Goal: Browse casually

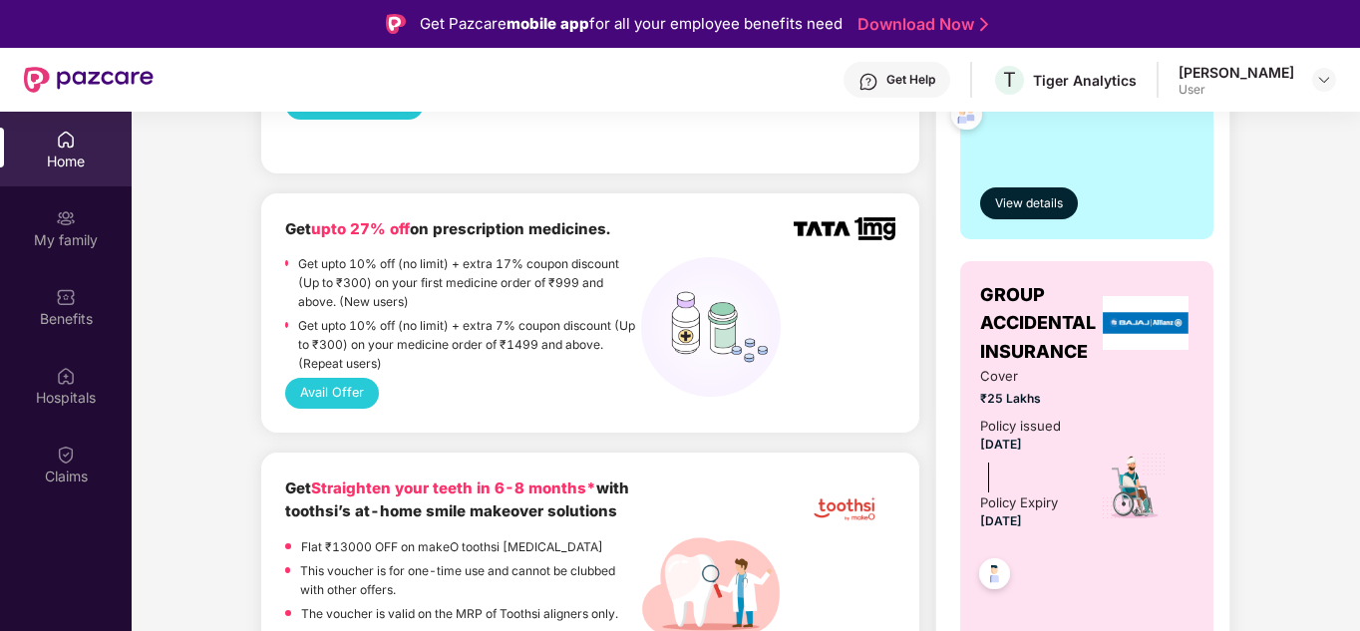
scroll to position [598, 0]
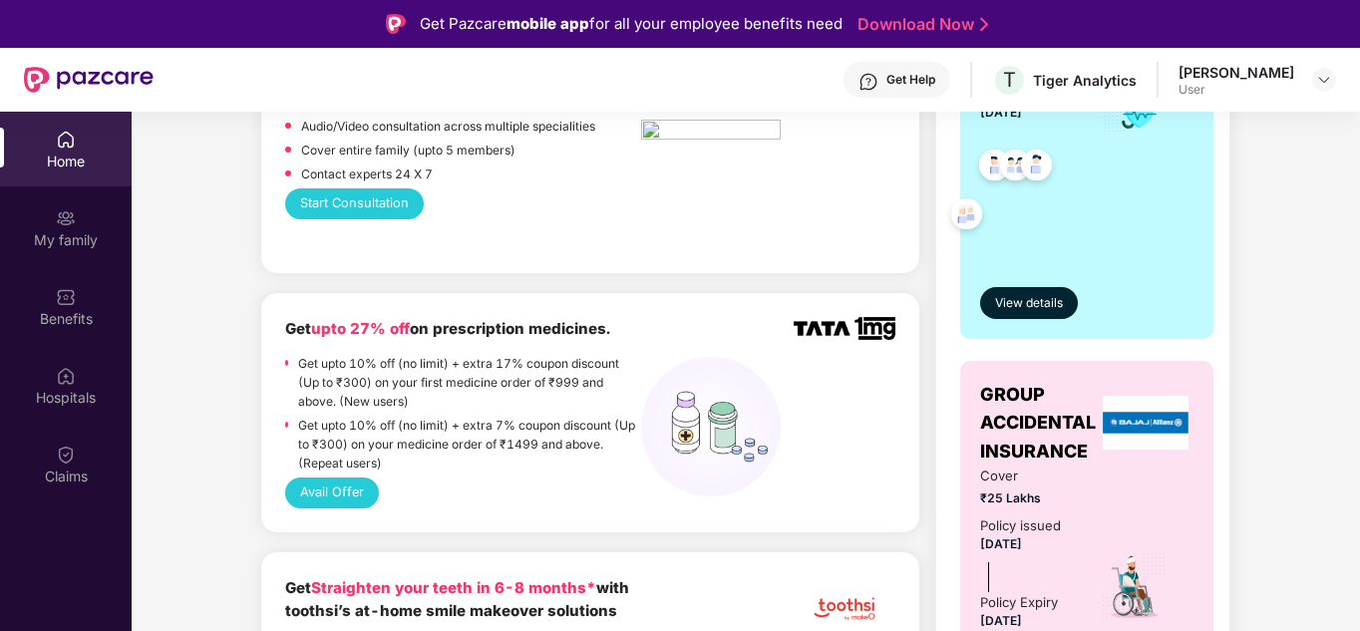
click at [430, 366] on p "Get upto 10% off (no limit) + extra 17% coupon discount (Up to ₹300) on your fi…" at bounding box center [469, 382] width 343 height 57
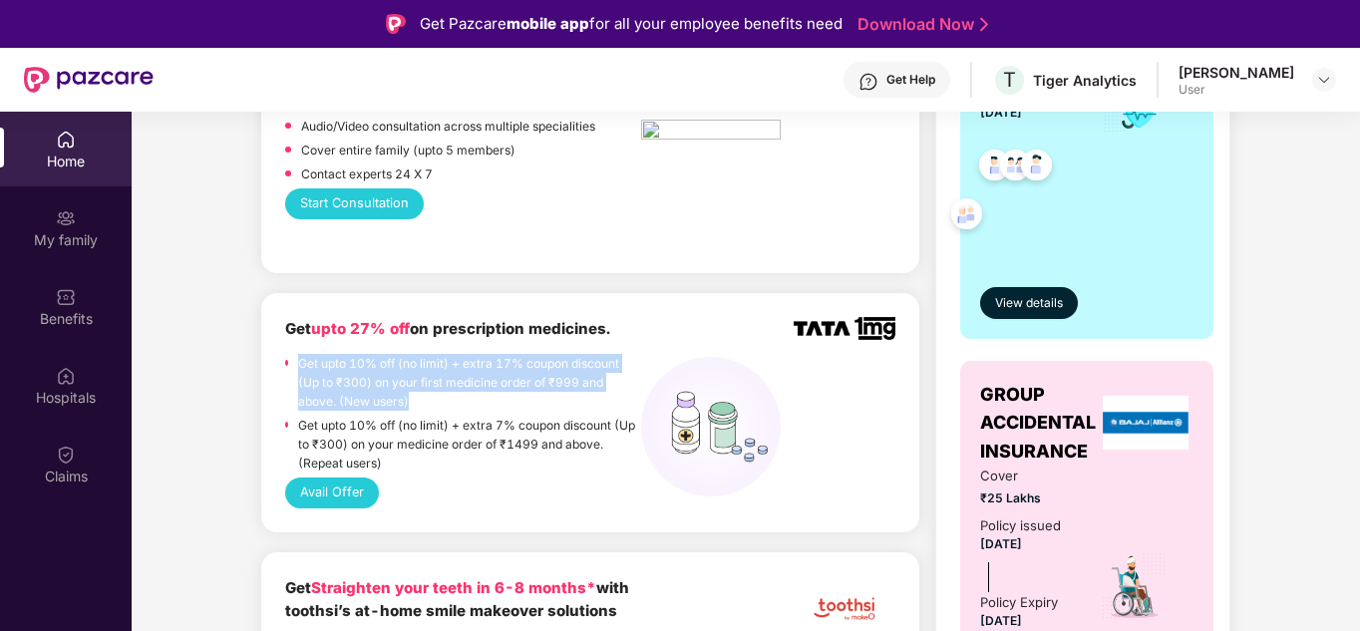
click at [430, 366] on p "Get upto 10% off (no limit) + extra 17% coupon discount (Up to ₹300) on your fi…" at bounding box center [469, 382] width 343 height 57
click at [426, 366] on p "Get upto 10% off (no limit) + extra 17% coupon discount (Up to ₹300) on your fi…" at bounding box center [469, 382] width 343 height 57
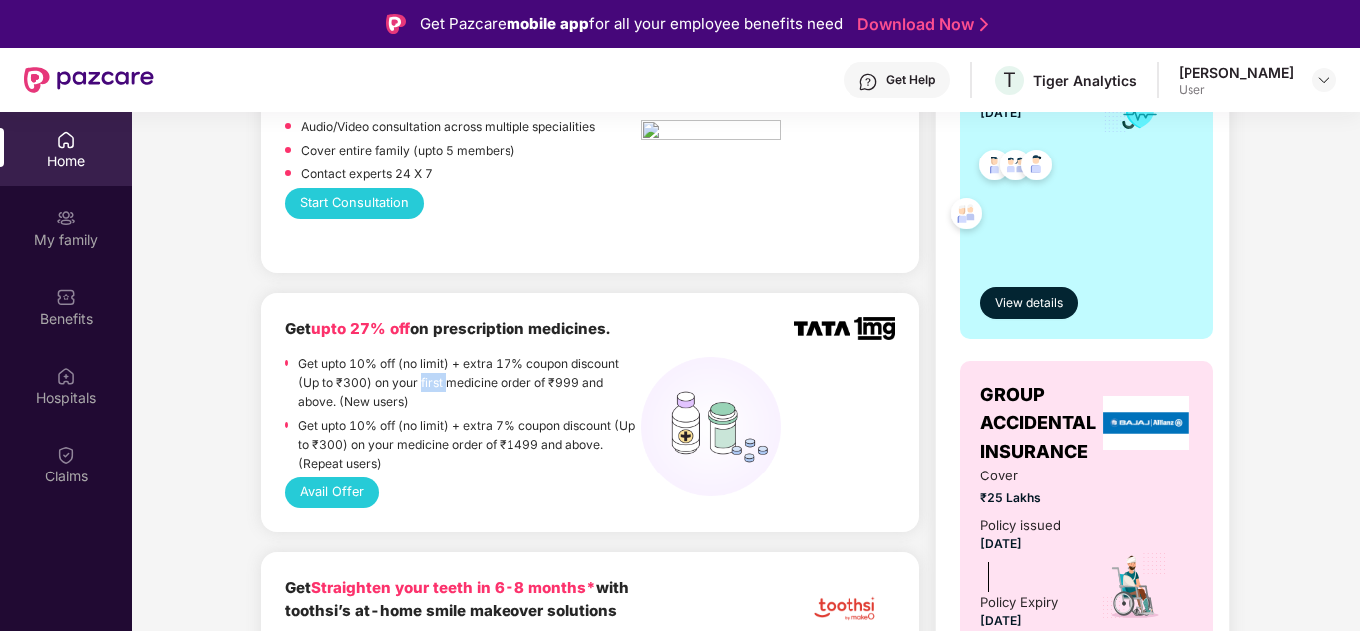
click at [426, 366] on p "Get upto 10% off (no limit) + extra 17% coupon discount (Up to ₹300) on your fi…" at bounding box center [469, 382] width 343 height 57
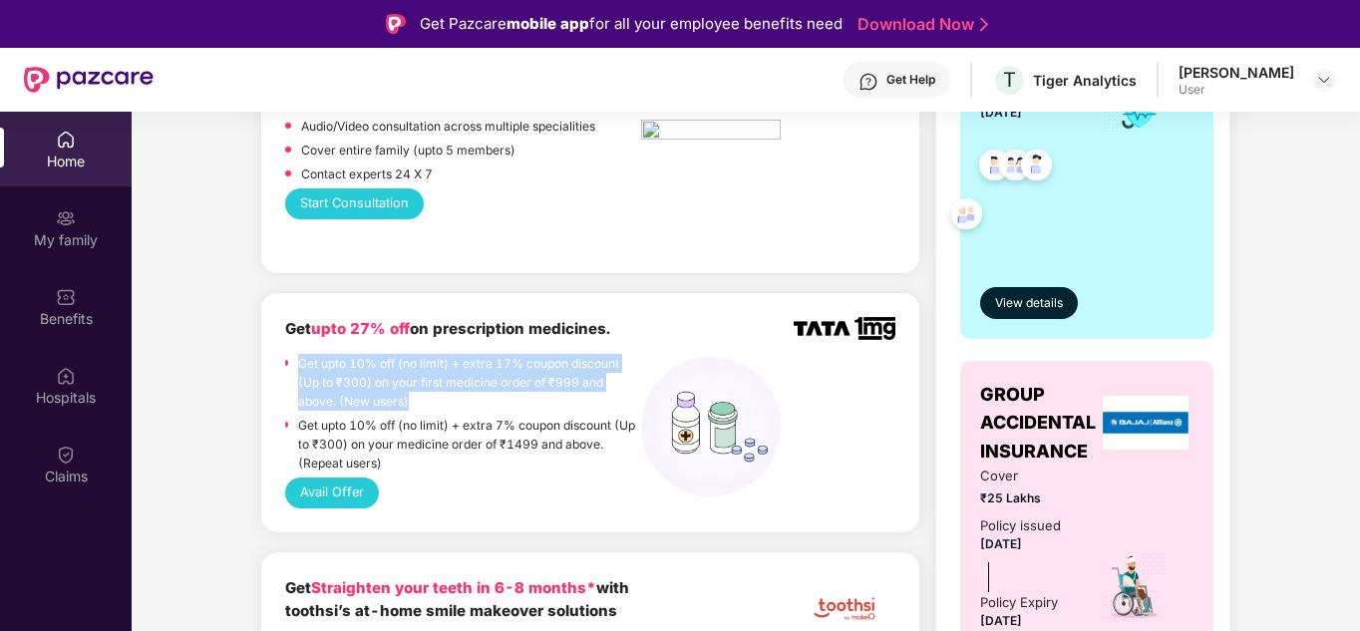
click at [426, 366] on p "Get upto 10% off (no limit) + extra 17% coupon discount (Up to ₹300) on your fi…" at bounding box center [469, 382] width 343 height 57
click at [422, 370] on p "Get upto 10% off (no limit) + extra 17% coupon discount (Up to ₹300) on your fi…" at bounding box center [469, 382] width 343 height 57
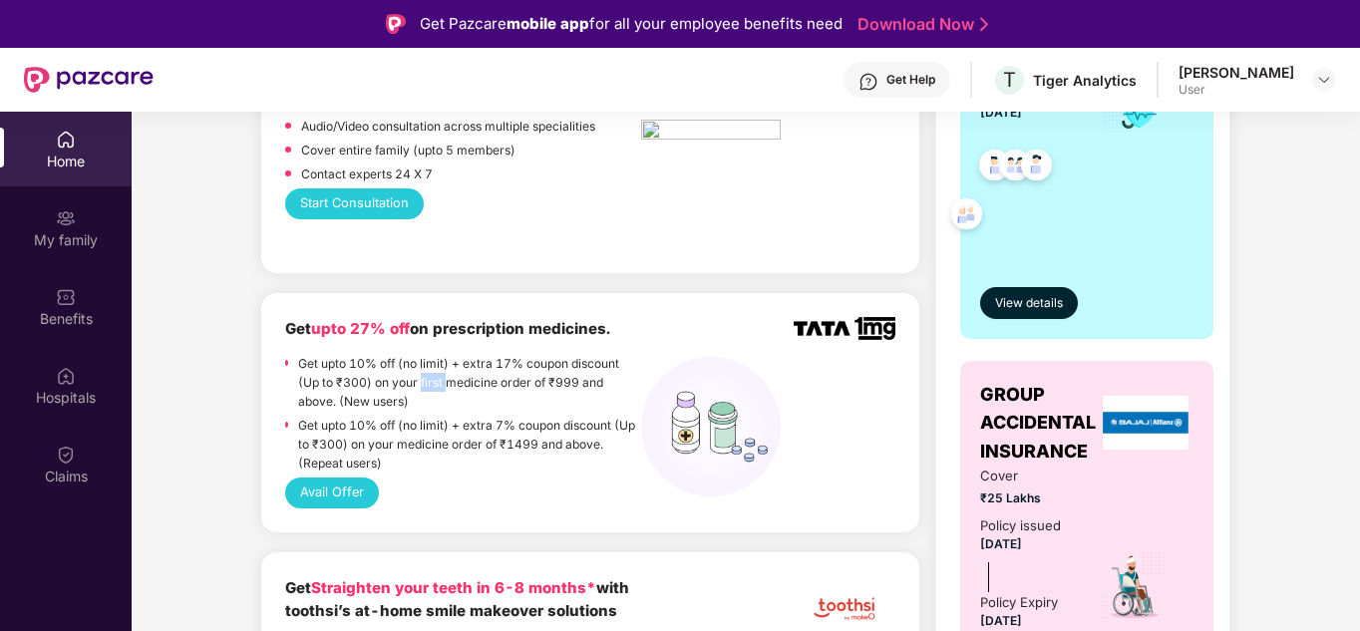
click at [422, 370] on p "Get upto 10% off (no limit) + extra 17% coupon discount (Up to ₹300) on your fi…" at bounding box center [469, 382] width 343 height 57
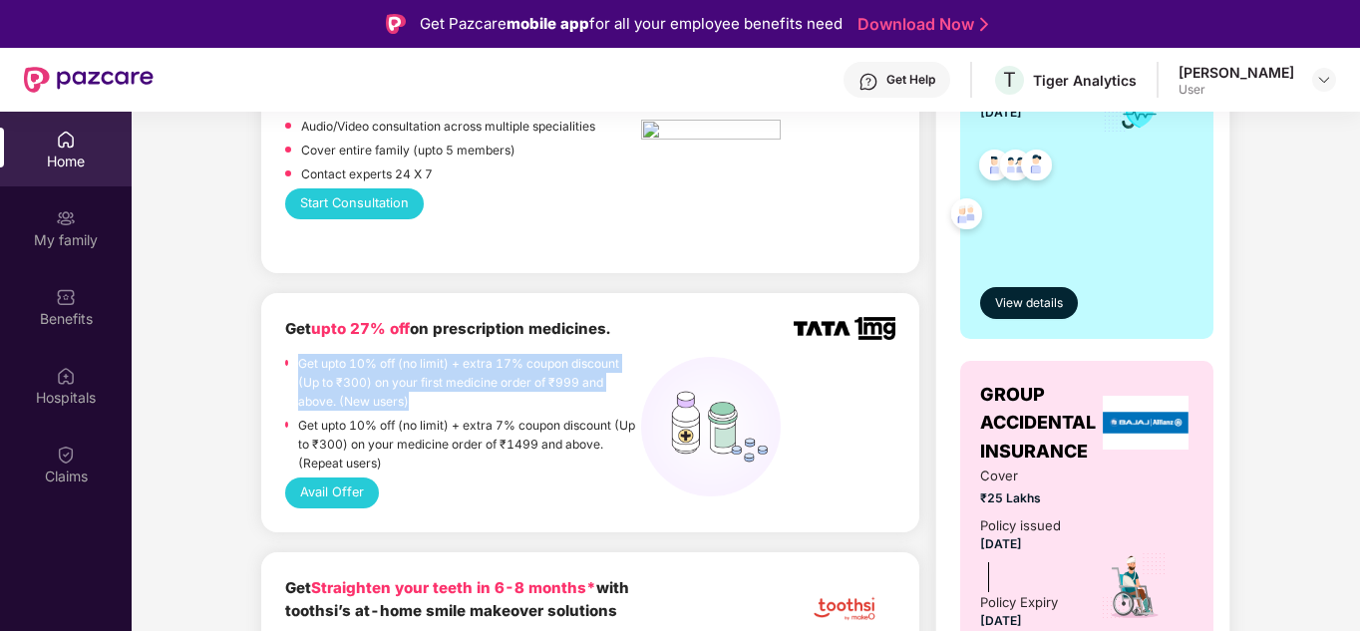
click at [422, 370] on p "Get upto 10% off (no limit) + extra 17% coupon discount (Up to ₹300) on your fi…" at bounding box center [469, 382] width 343 height 57
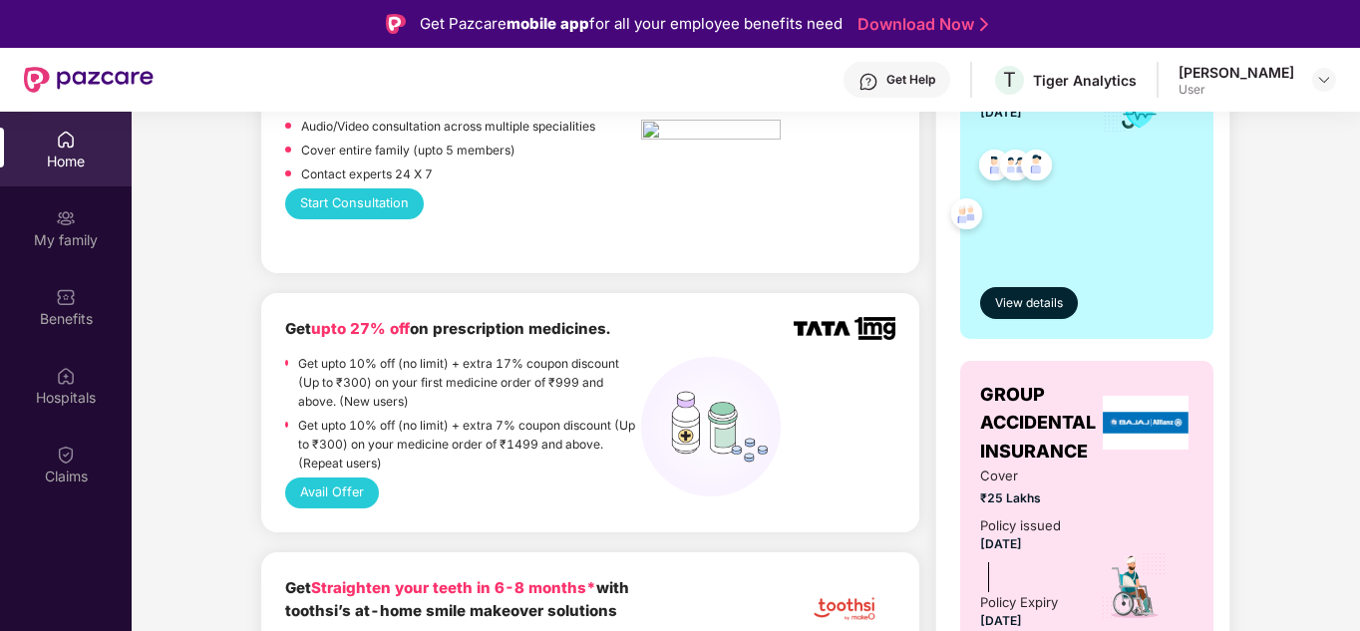
click at [439, 427] on p "Get upto 10% off (no limit) + extra 7% coupon discount (Up to ₹300) on your med…" at bounding box center [469, 444] width 343 height 57
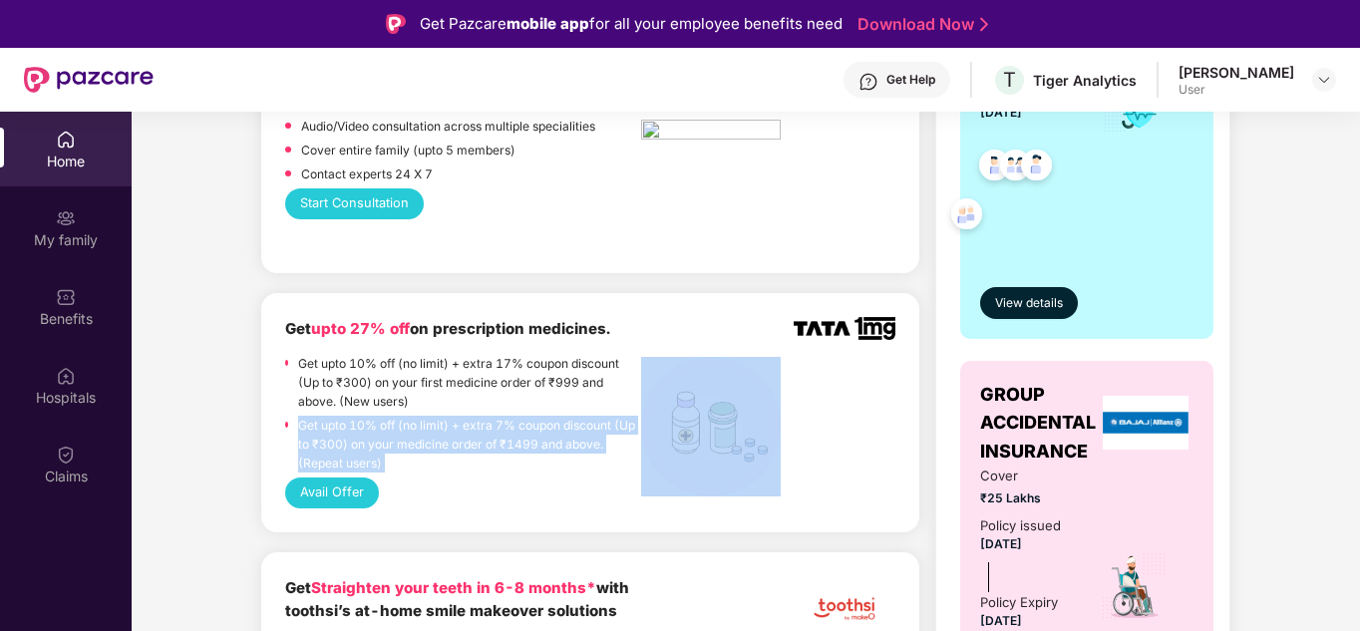
click at [439, 427] on p "Get upto 10% off (no limit) + extra 7% coupon discount (Up to ₹300) on your med…" at bounding box center [469, 444] width 343 height 57
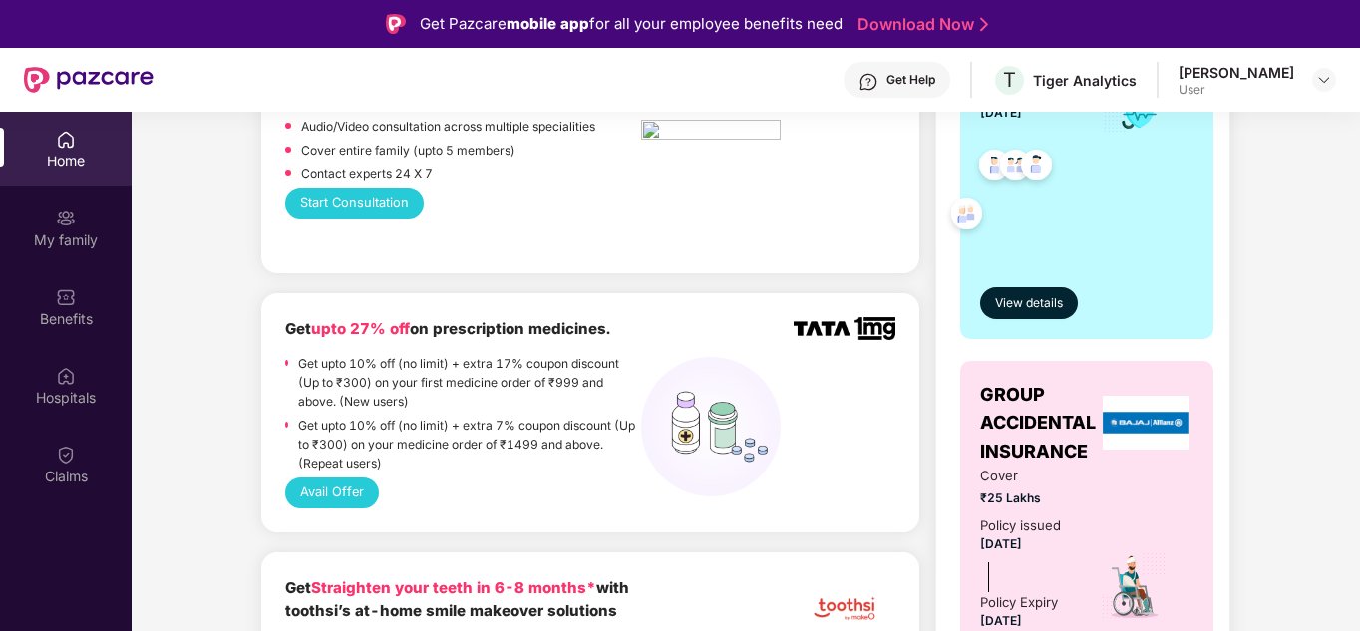
click at [437, 354] on p "Get upto 10% off (no limit) + extra 17% coupon discount (Up to ₹300) on your fi…" at bounding box center [469, 382] width 343 height 57
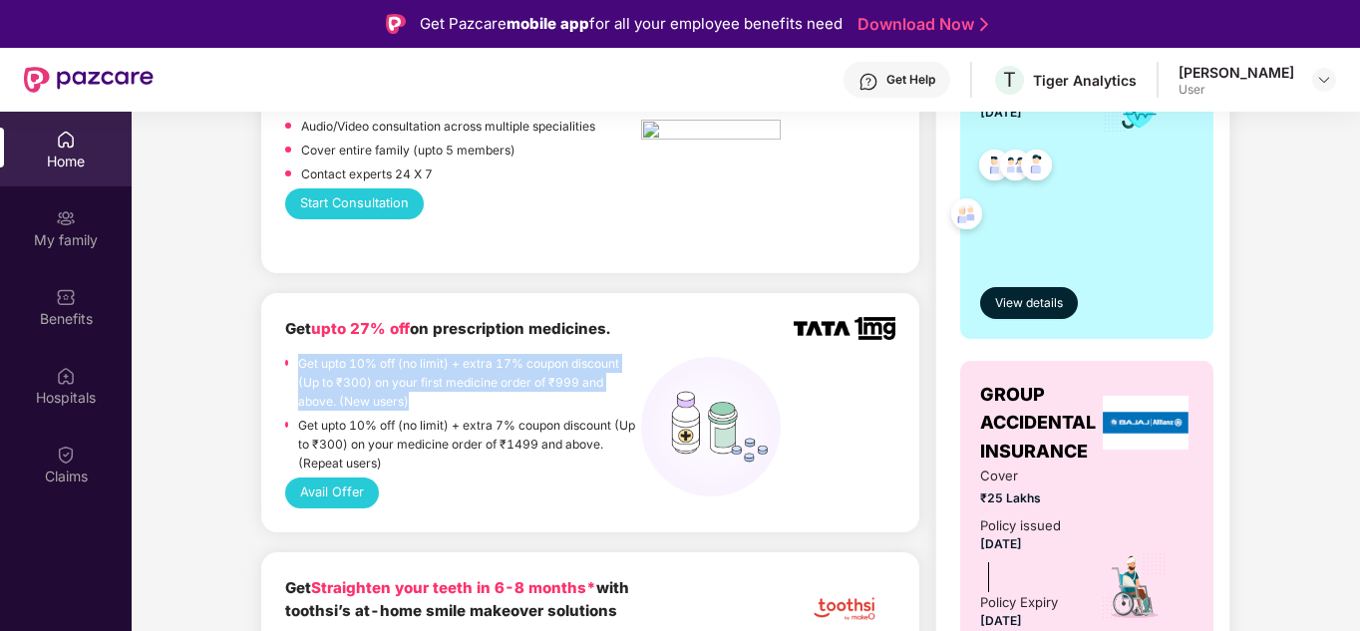
click at [437, 354] on p "Get upto 10% off (no limit) + extra 17% coupon discount (Up to ₹300) on your fi…" at bounding box center [469, 382] width 343 height 57
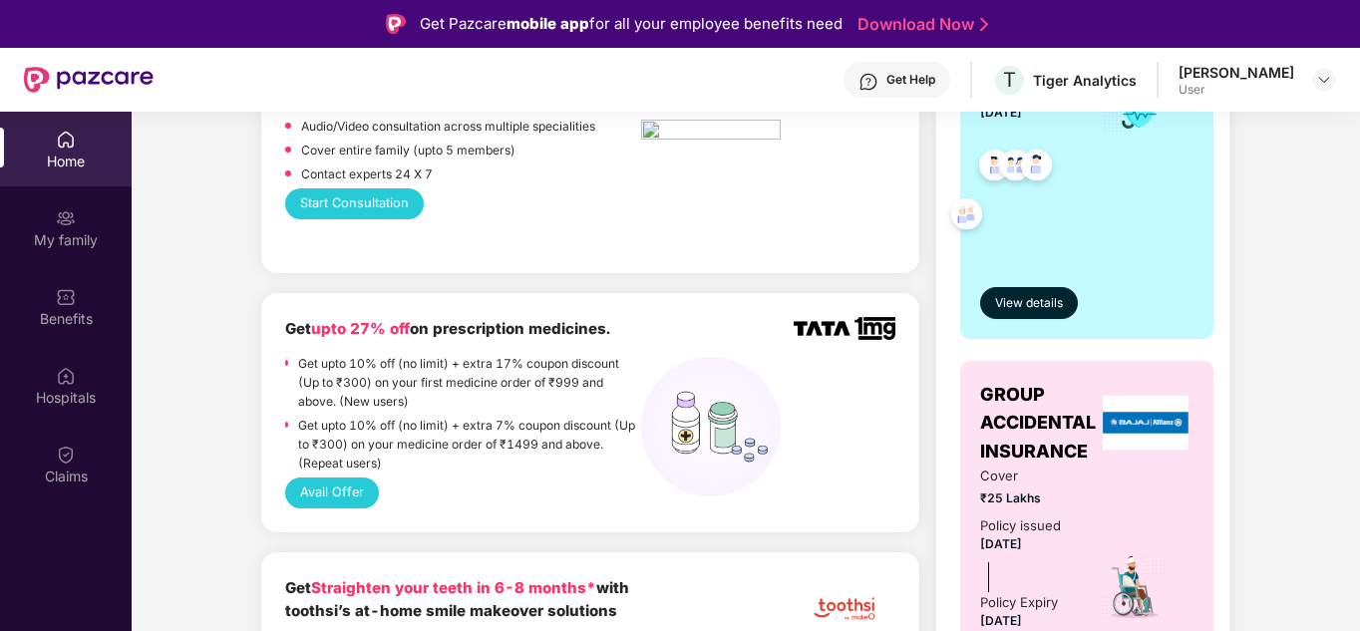
click at [467, 427] on p "Get upto 10% off (no limit) + extra 7% coupon discount (Up to ₹300) on your med…" at bounding box center [469, 444] width 343 height 57
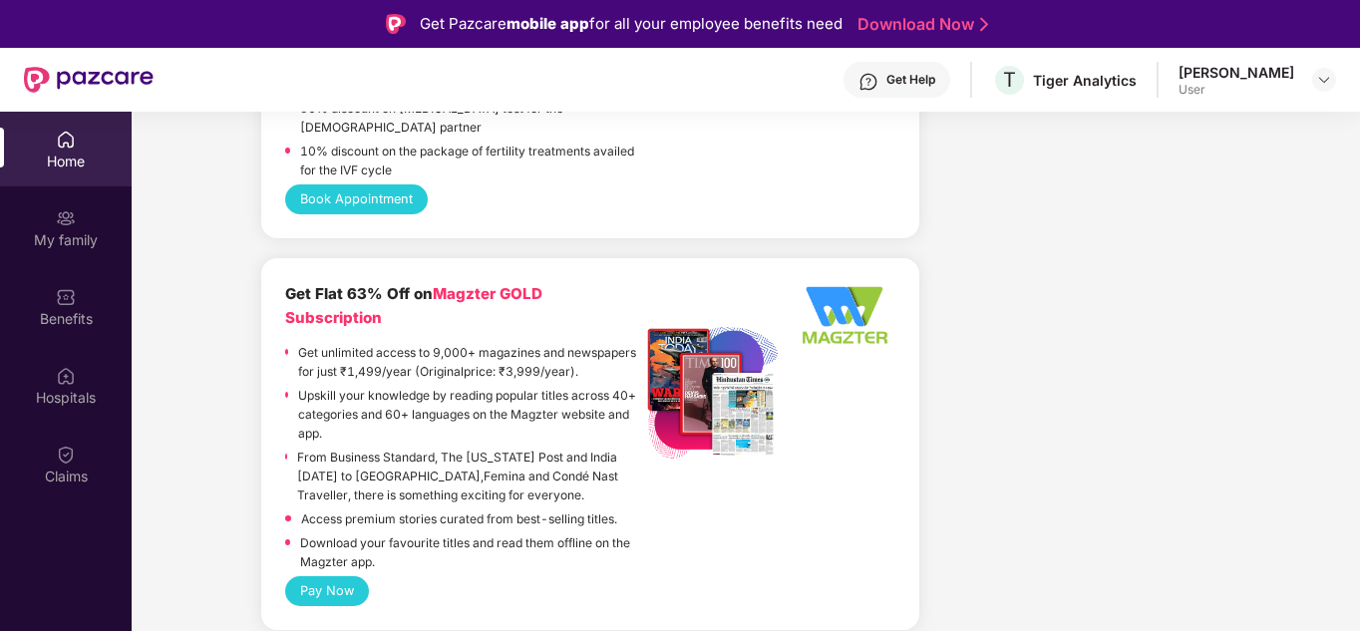
scroll to position [3490, 0]
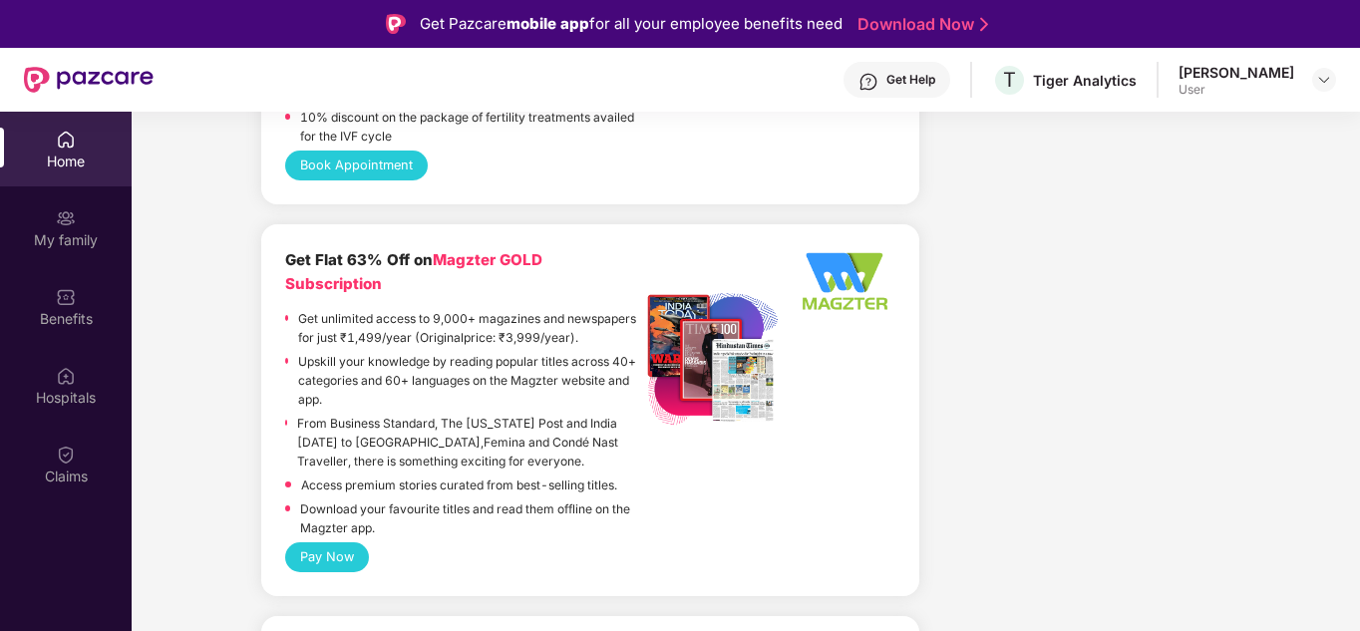
drag, startPoint x: 376, startPoint y: 489, endPoint x: 283, endPoint y: 209, distance: 294.2
click at [283, 224] on div "Get Flat 63% Off on Magzter GOLD Subscription Get unlimited access to 9,000+ ma…" at bounding box center [590, 410] width 658 height 373
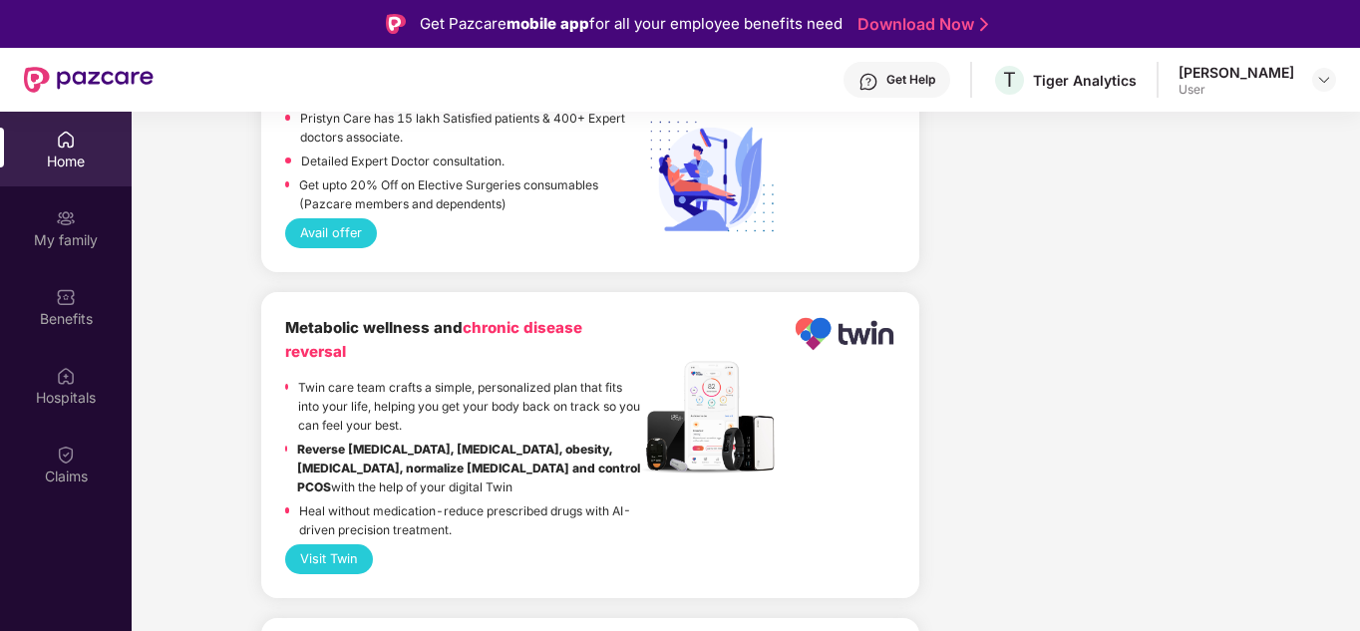
scroll to position [4088, 0]
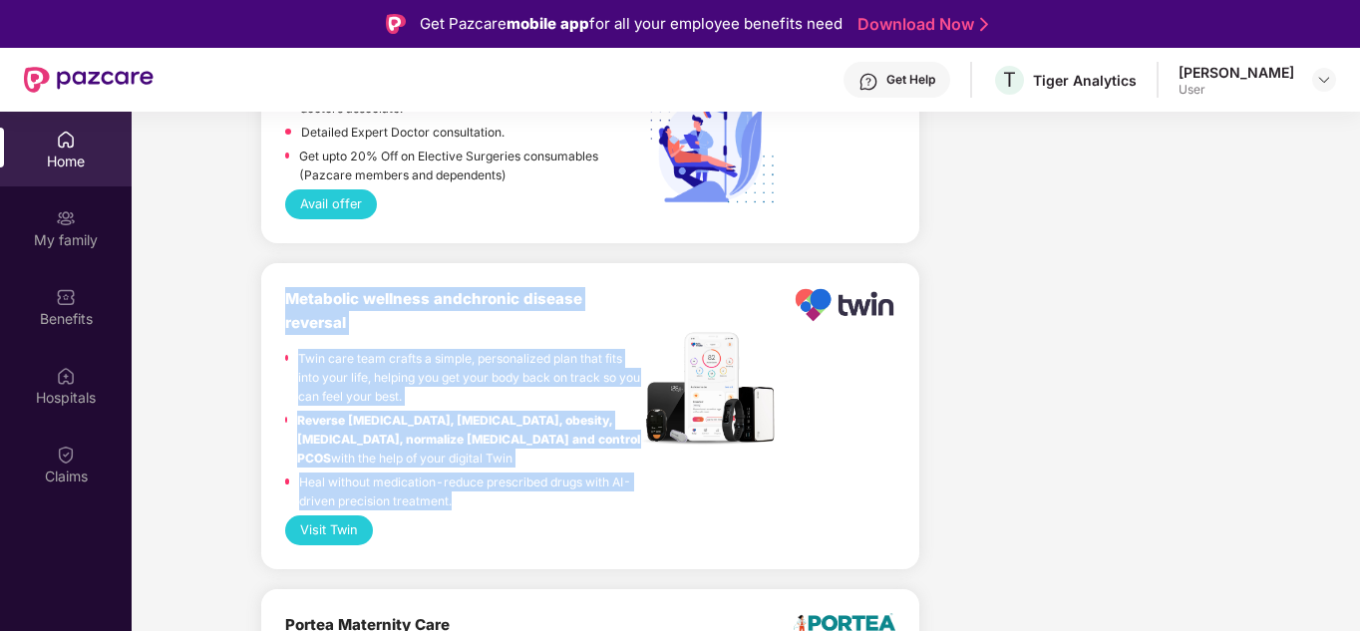
drag, startPoint x: 452, startPoint y: 465, endPoint x: 286, endPoint y: 262, distance: 261.5
click at [286, 287] on div "Metabolic wellness and chronic disease reversal Twin care team crafts a simple,…" at bounding box center [463, 400] width 356 height 227
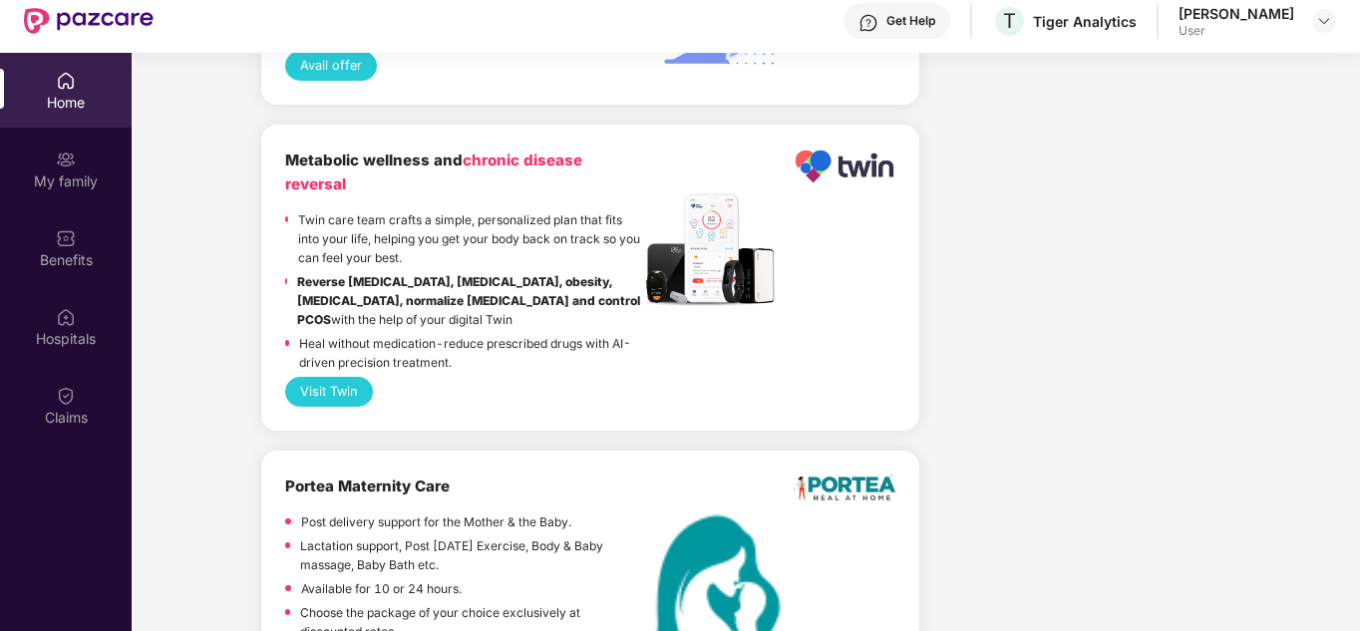
scroll to position [112, 0]
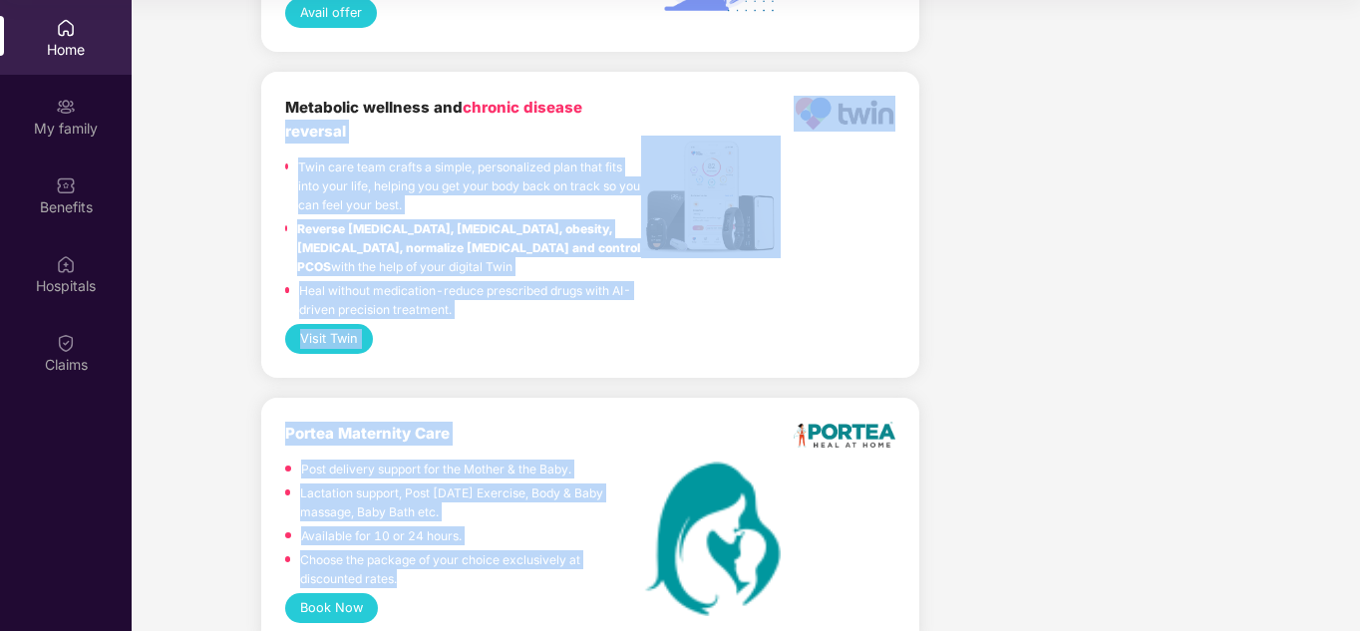
drag, startPoint x: 425, startPoint y: 545, endPoint x: 237, endPoint y: 91, distance: 491.8
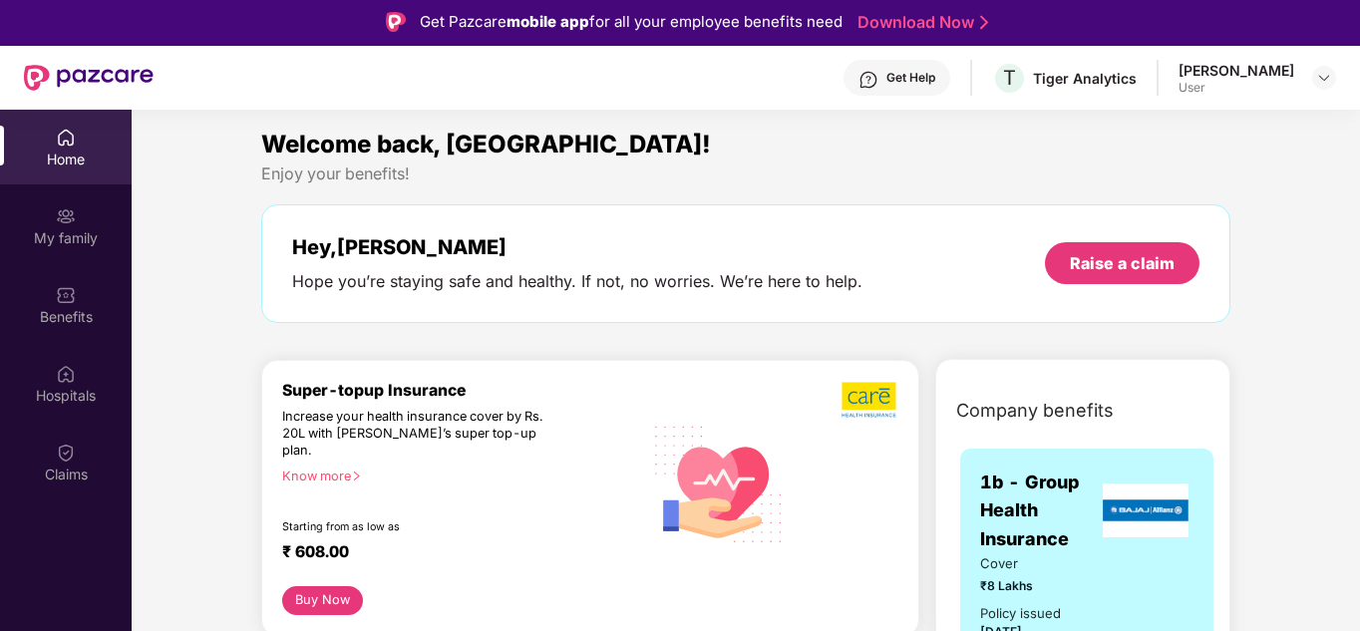
scroll to position [0, 0]
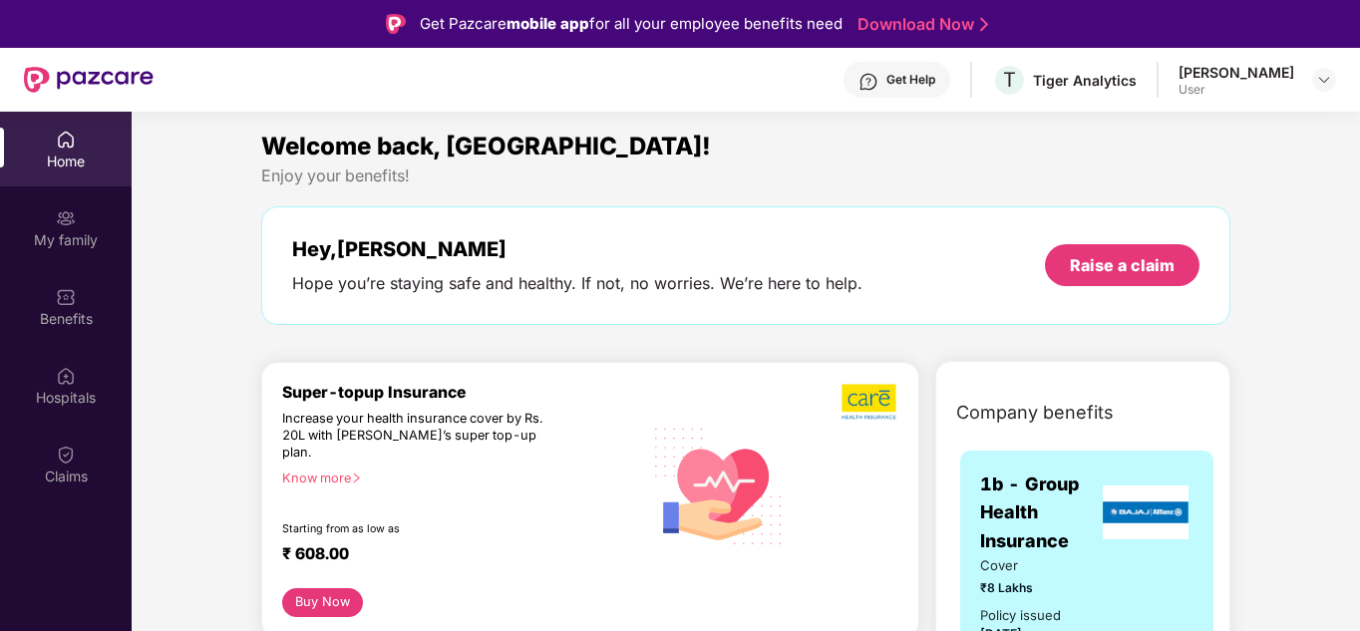
click at [437, 256] on div "Hey, [GEOGRAPHIC_DATA]" at bounding box center [577, 249] width 570 height 24
click at [541, 282] on div "Hope you’re staying safe and healthy. If not, no worries. We’re here to help." at bounding box center [577, 283] width 570 height 21
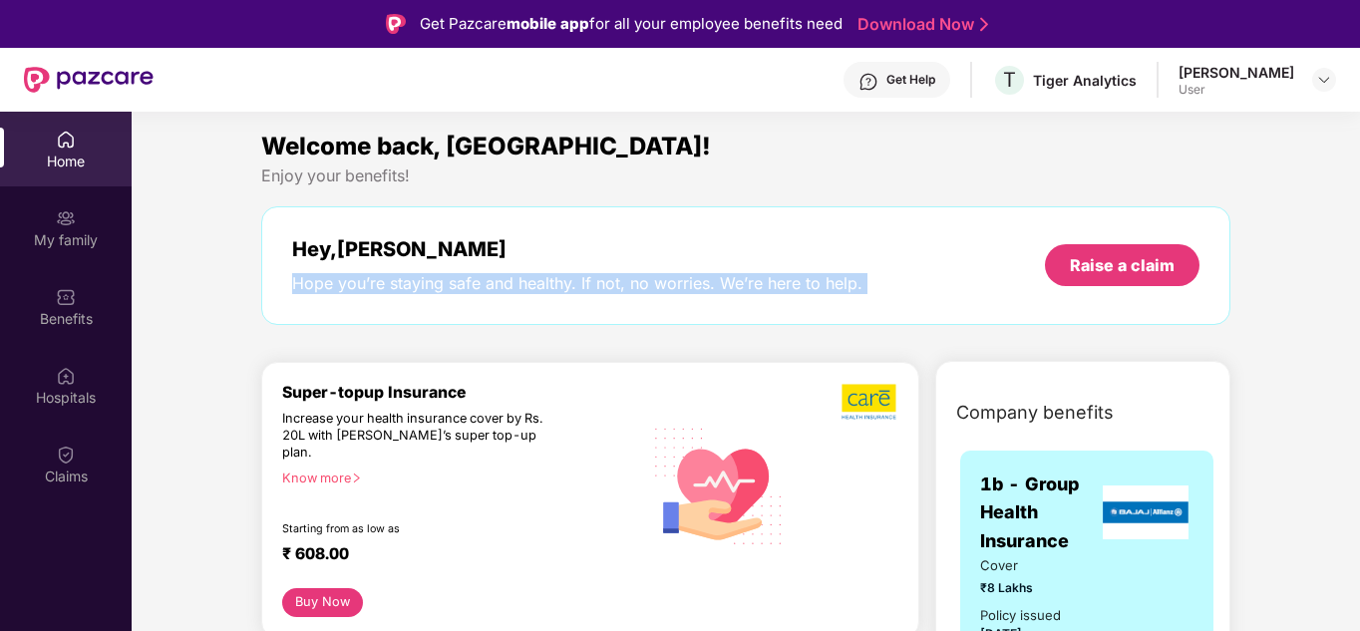
click at [541, 282] on div "Hope you’re staying safe and healthy. If not, no worries. We’re here to help." at bounding box center [577, 283] width 570 height 21
click at [542, 280] on div "Hope you’re staying safe and healthy. If not, no worries. We’re here to help." at bounding box center [577, 283] width 570 height 21
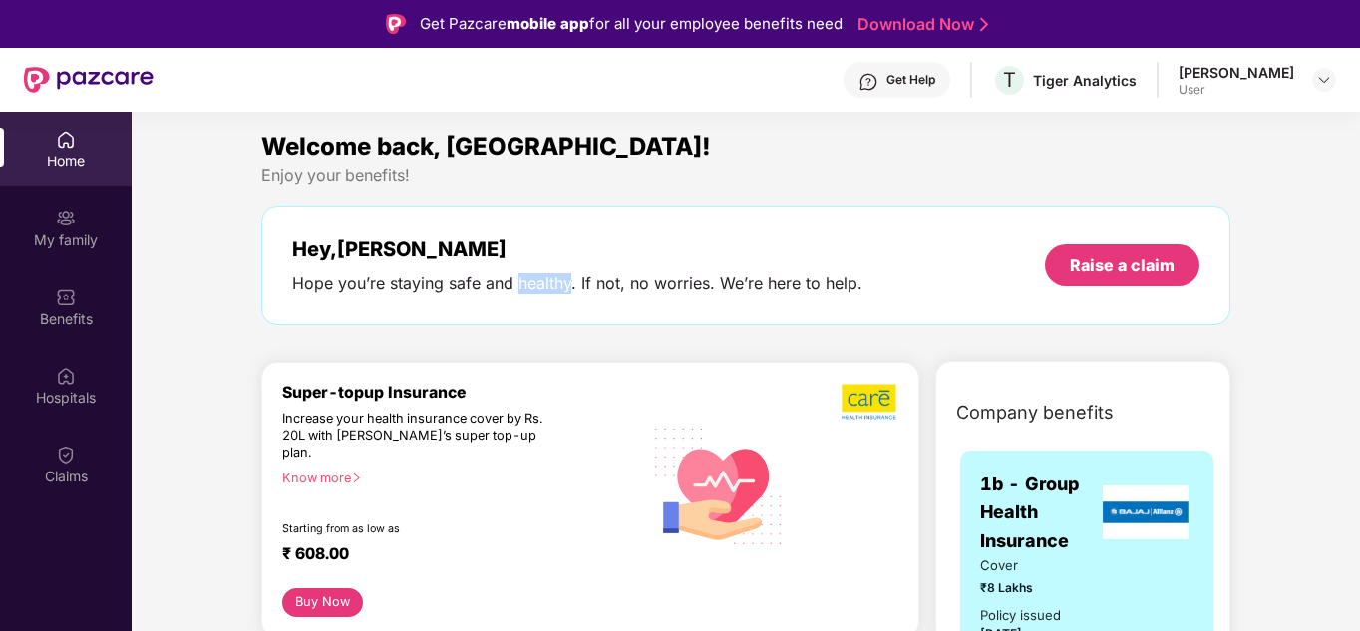
click at [542, 280] on div "Hope you’re staying safe and healthy. If not, no worries. We’re here to help." at bounding box center [577, 283] width 570 height 21
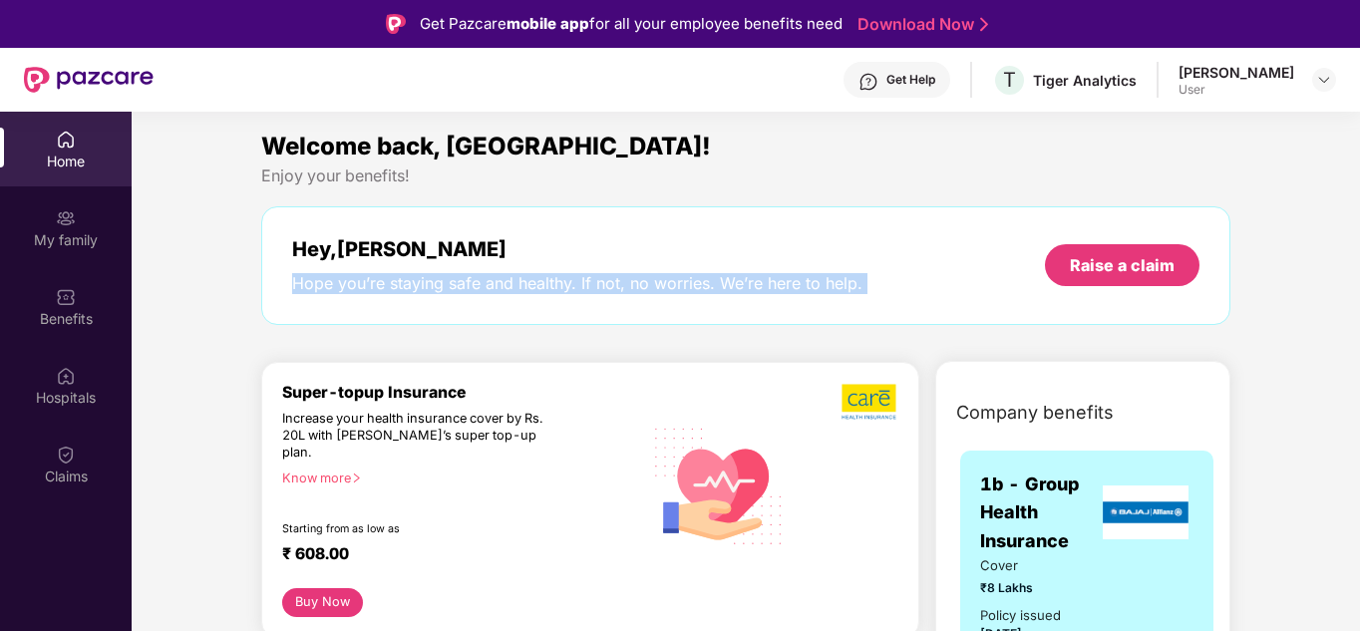
click at [542, 280] on div "Hope you’re staying safe and healthy. If not, no worries. We’re here to help." at bounding box center [577, 283] width 570 height 21
click at [613, 287] on div "Hope you’re staying safe and healthy. If not, no worries. We’re here to help." at bounding box center [577, 283] width 570 height 21
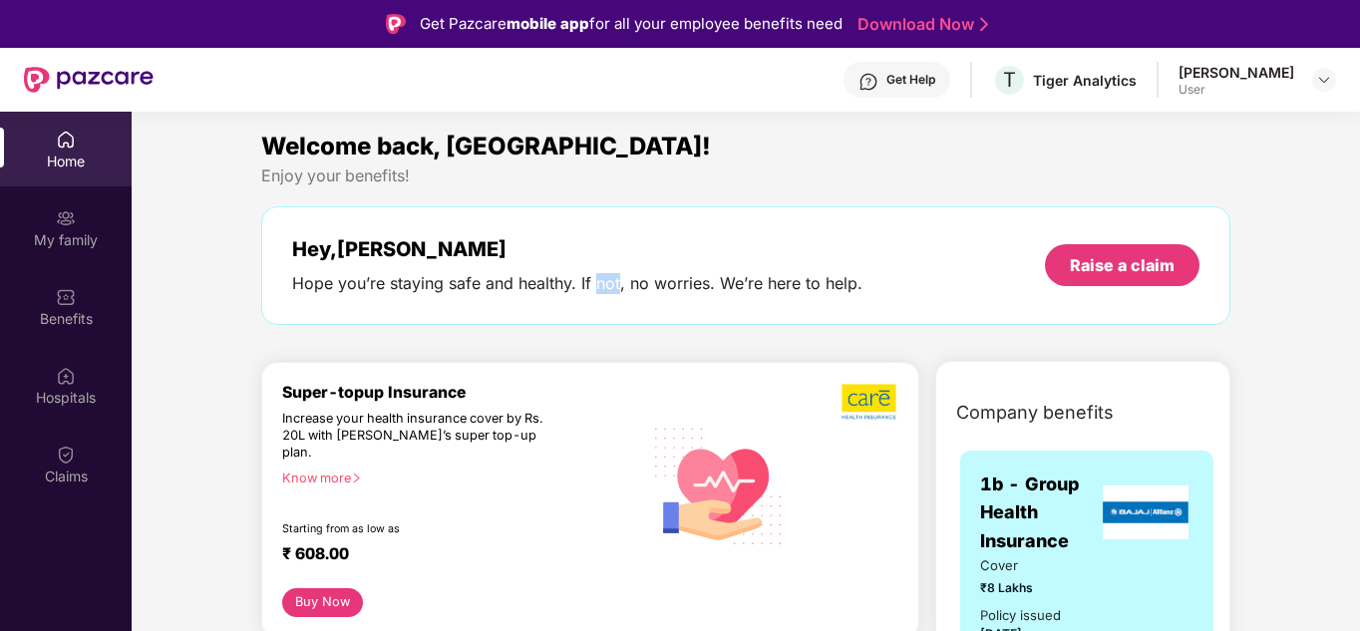
click at [613, 287] on div "Hope you’re staying safe and healthy. If not, no worries. We’re here to help." at bounding box center [577, 283] width 570 height 21
click at [547, 287] on div "Hope you’re staying safe and healthy. If not, no worries. We’re here to help." at bounding box center [577, 283] width 570 height 21
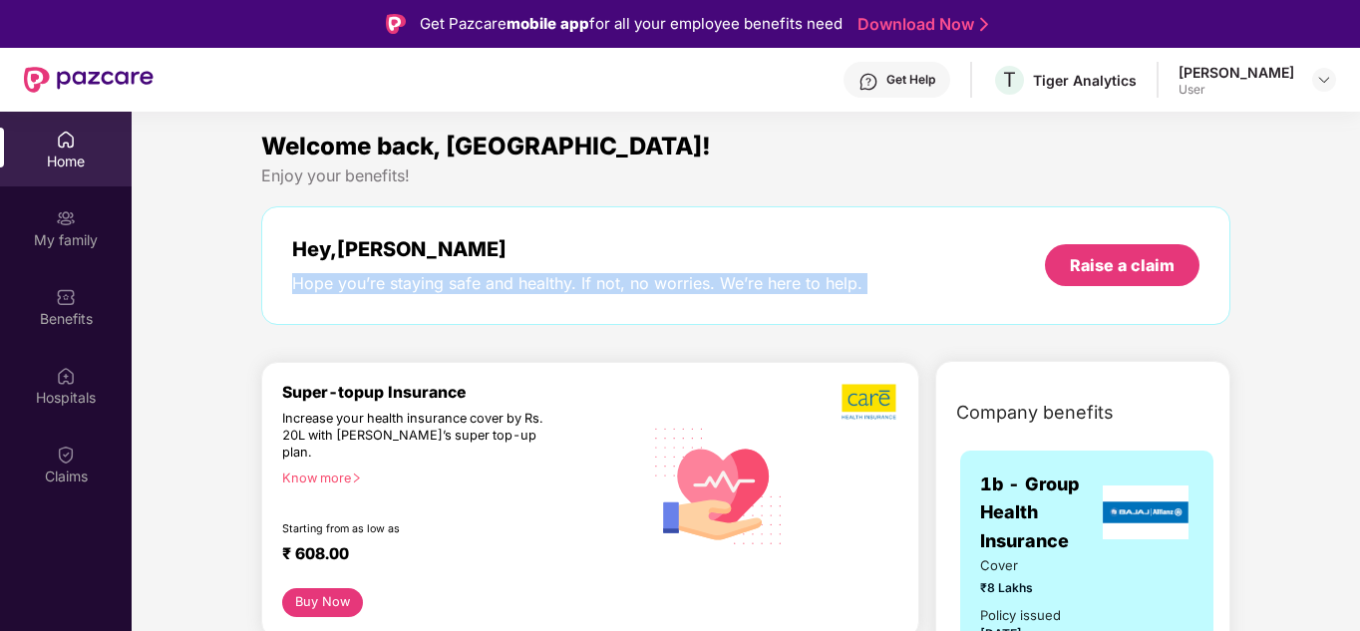
click at [547, 287] on div "Hope you’re staying safe and healthy. If not, no worries. We’re here to help." at bounding box center [577, 283] width 570 height 21
click at [499, 288] on div "Hope you’re staying safe and healthy. If not, no worries. We’re here to help." at bounding box center [577, 283] width 570 height 21
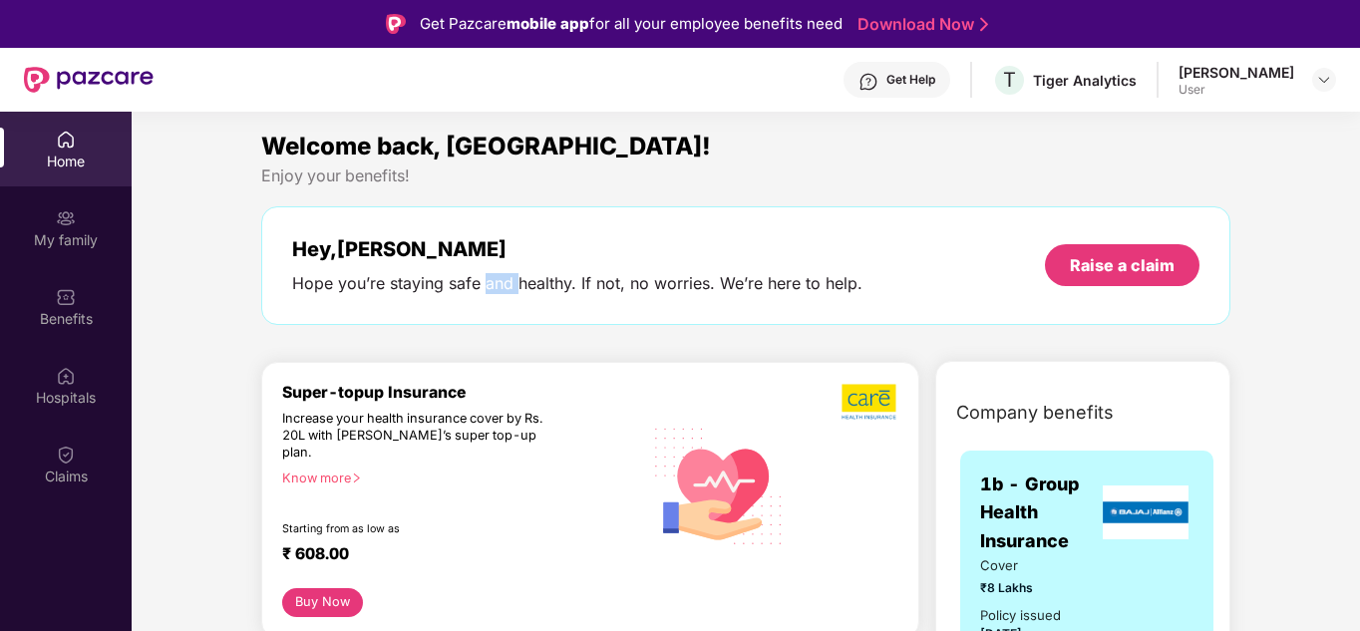
click at [499, 288] on div "Hope you’re staying safe and healthy. If not, no worries. We’re here to help." at bounding box center [577, 283] width 570 height 21
click at [553, 288] on div "Hope you’re staying safe and healthy. If not, no worries. We’re here to help." at bounding box center [577, 283] width 570 height 21
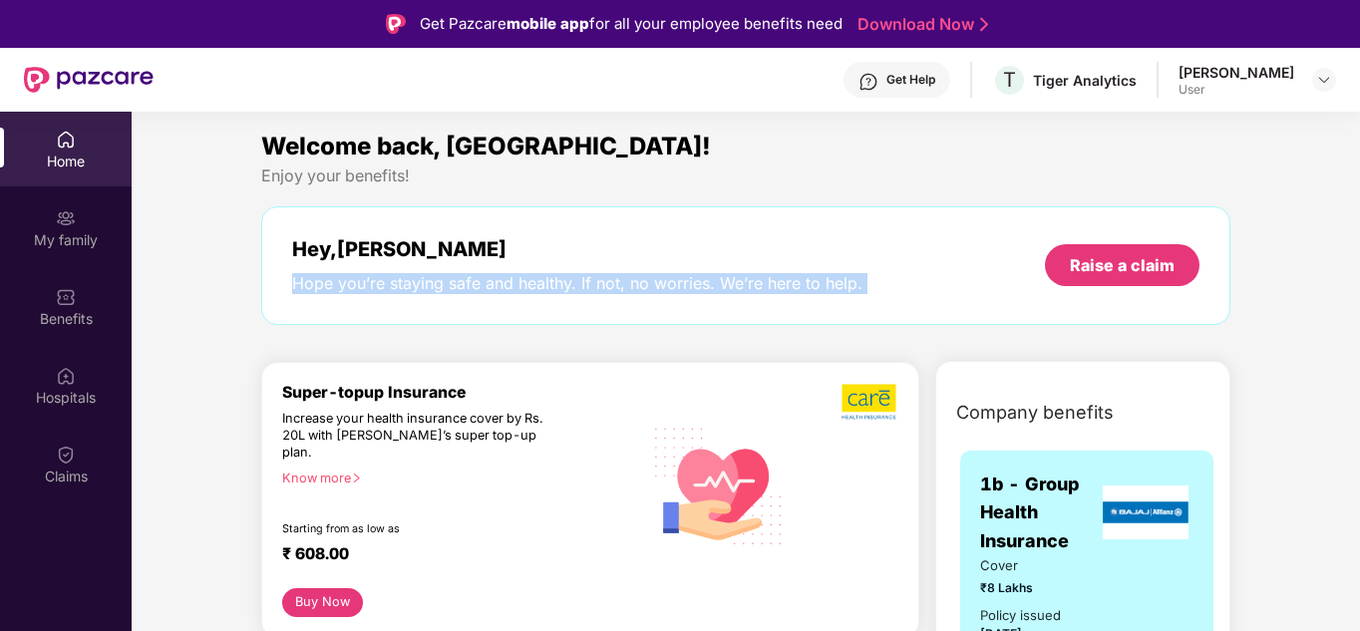
click at [553, 288] on div "Hope you’re staying safe and healthy. If not, no worries. We’re here to help." at bounding box center [577, 283] width 570 height 21
click at [624, 286] on div "Hope you’re staying safe and healthy. If not, no worries. We’re here to help." at bounding box center [577, 283] width 570 height 21
drag, startPoint x: 884, startPoint y: 281, endPoint x: 283, endPoint y: 247, distance: 602.2
click at [283, 247] on div "Hey, [PERSON_NAME] you’re staying safe and healthy. If not, no worries. We’re h…" at bounding box center [745, 265] width 969 height 119
click at [571, 288] on div "Hope you’re staying safe and healthy. If not, no worries. We’re here to help." at bounding box center [577, 283] width 570 height 21
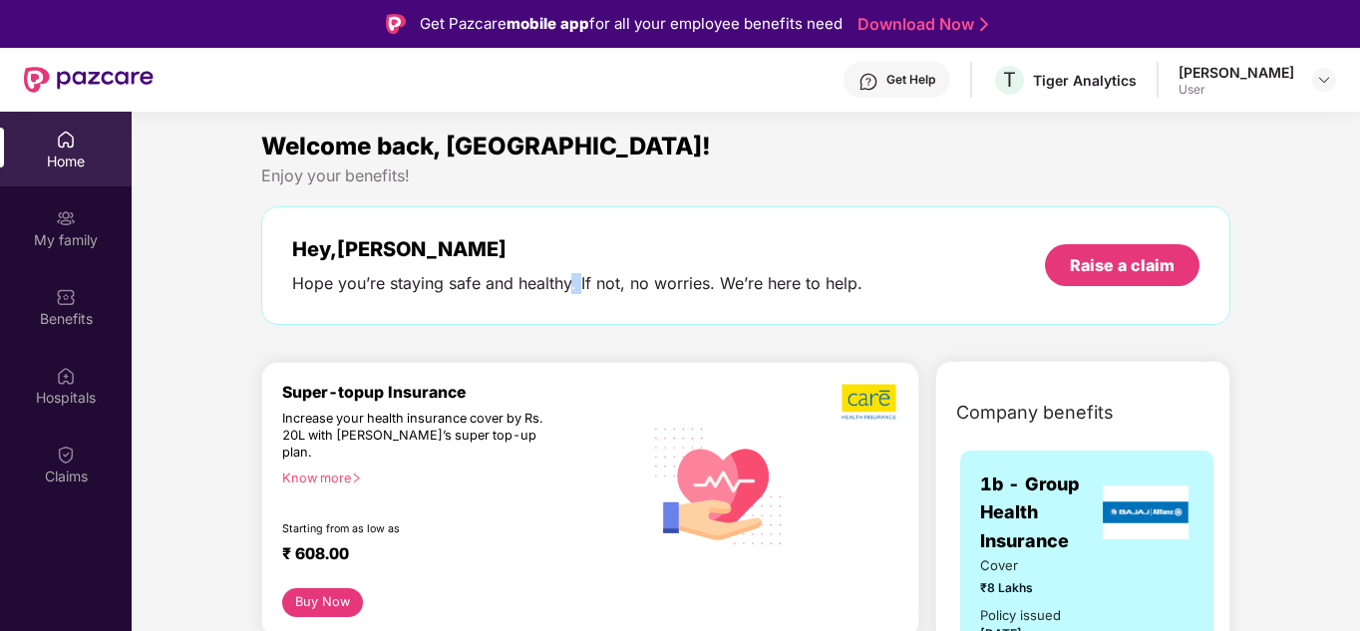
click at [571, 288] on div "Hope you’re staying safe and healthy. If not, no worries. We’re here to help." at bounding box center [577, 283] width 570 height 21
click at [541, 285] on div "Hope you’re staying safe and healthy. If not, no worries. We’re here to help." at bounding box center [577, 283] width 570 height 21
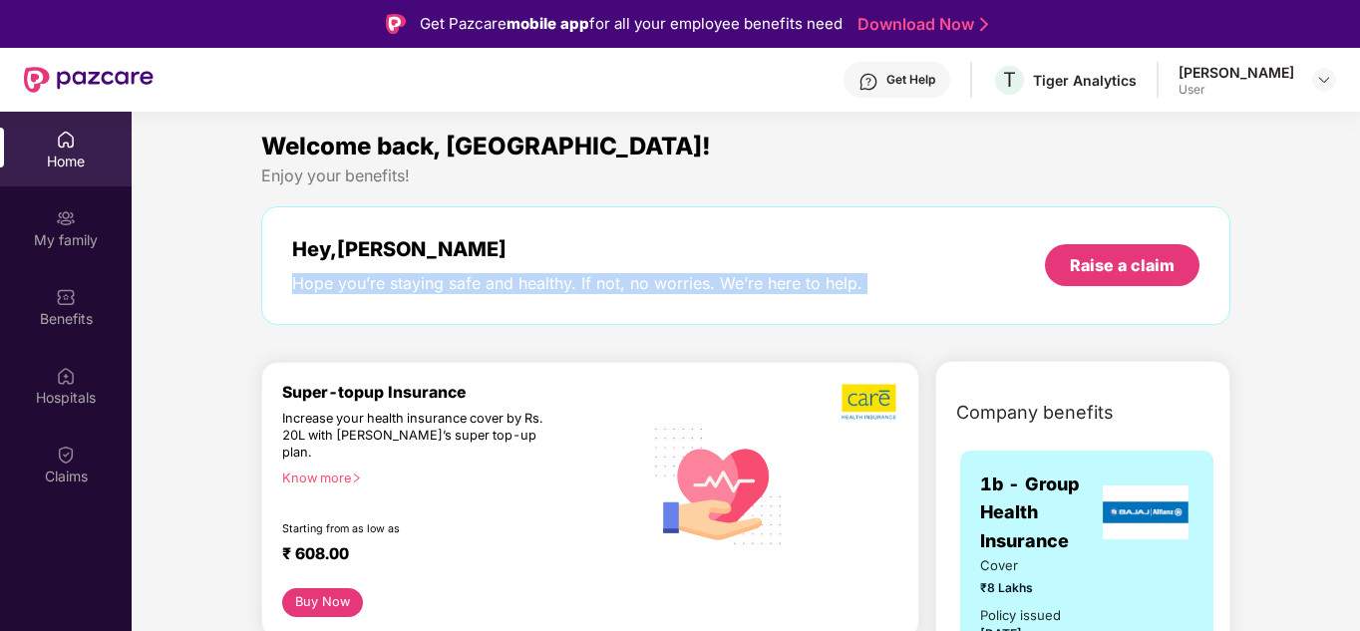
click at [541, 285] on div "Hope you’re staying safe and healthy. If not, no worries. We’re here to help." at bounding box center [577, 283] width 570 height 21
click at [599, 283] on div "Hope you’re staying safe and healthy. If not, no worries. We’re here to help." at bounding box center [577, 283] width 570 height 21
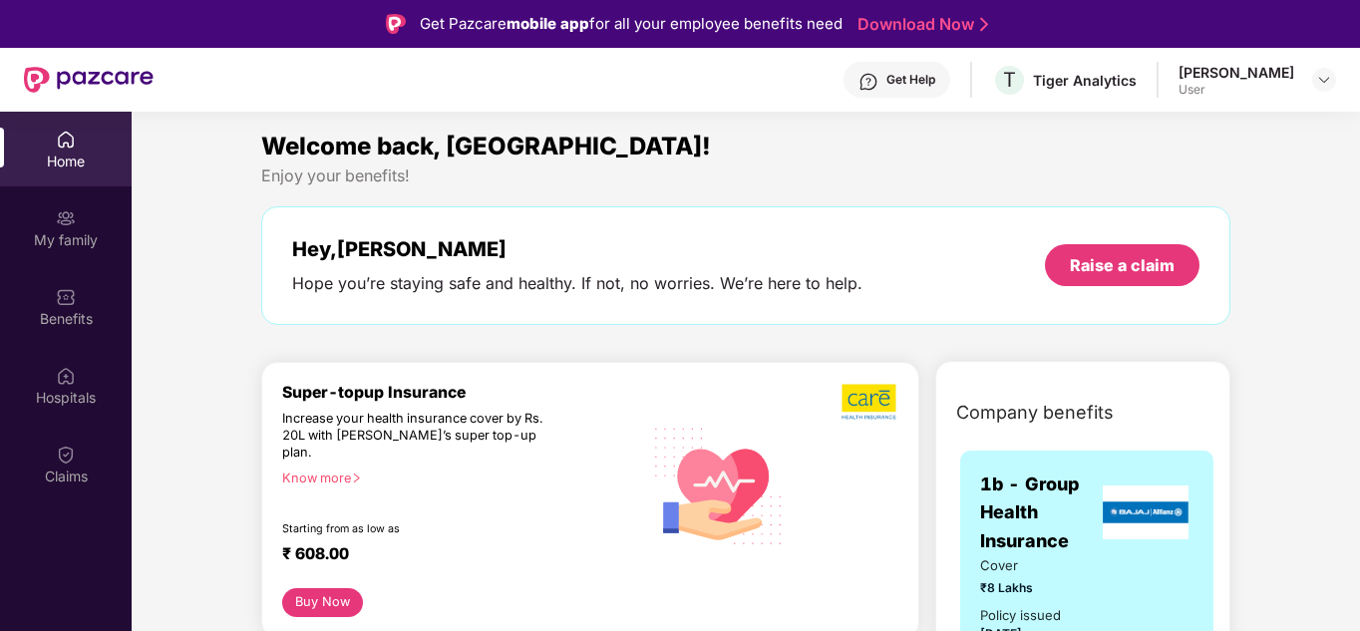
click at [532, 286] on div "Hope you’re staying safe and healthy. If not, no worries. We’re here to help." at bounding box center [577, 283] width 570 height 21
click at [779, 304] on div "Hey, [PERSON_NAME] you’re staying safe and healthy. If not, no worries. We’re h…" at bounding box center [745, 265] width 969 height 119
